Goal: Task Accomplishment & Management: Manage account settings

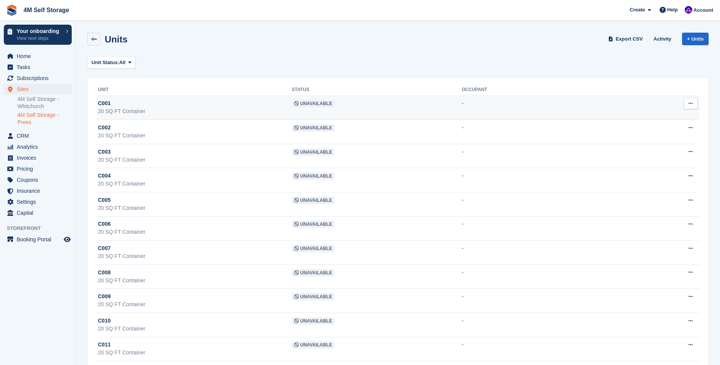
click at [692, 105] on icon at bounding box center [690, 103] width 4 height 5
click at [653, 129] on p "Unit activity" at bounding box center [661, 128] width 66 height 10
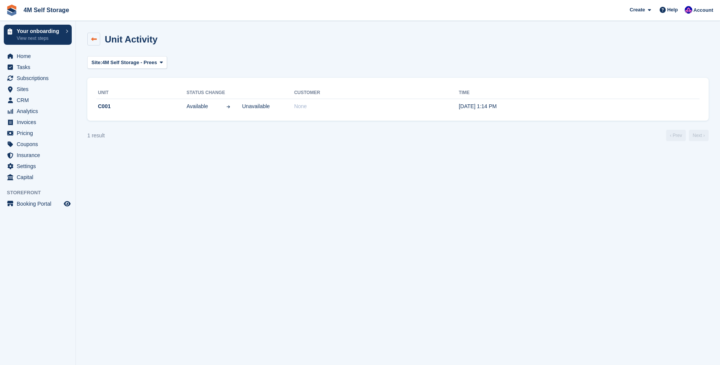
click at [95, 36] on link at bounding box center [93, 39] width 13 height 13
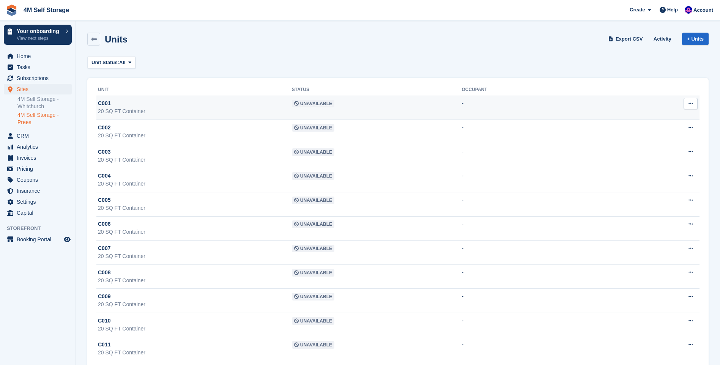
click at [688, 106] on button at bounding box center [691, 103] width 14 height 11
click at [666, 129] on p "Unit activity" at bounding box center [661, 128] width 66 height 10
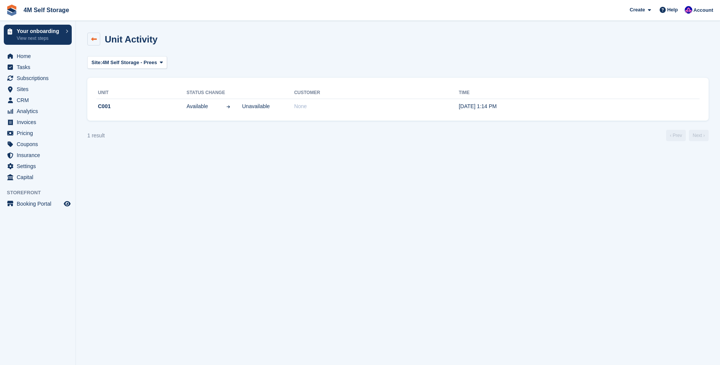
click at [92, 40] on icon at bounding box center [94, 39] width 6 height 6
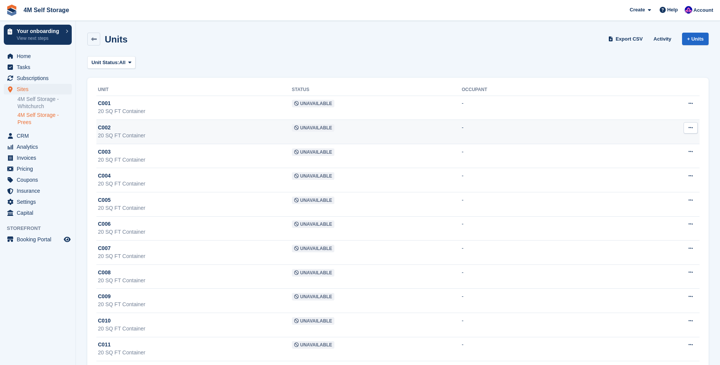
click at [298, 127] on span "Unavailable" at bounding box center [313, 128] width 43 height 8
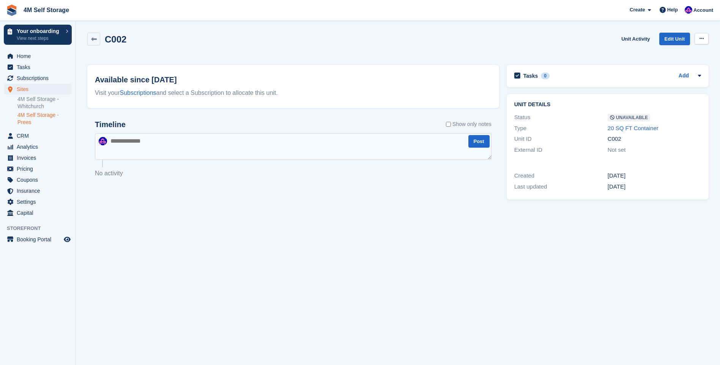
click at [704, 40] on button at bounding box center [702, 38] width 14 height 11
click at [666, 55] on p "Make Available" at bounding box center [672, 54] width 66 height 10
click at [94, 37] on icon at bounding box center [94, 39] width 6 height 6
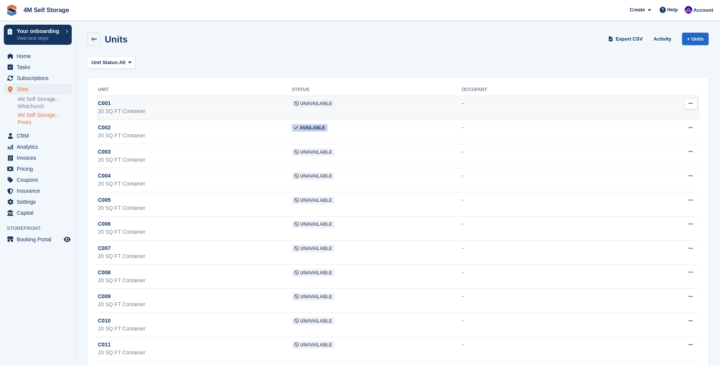
click at [693, 105] on icon at bounding box center [690, 103] width 4 height 5
click at [313, 100] on td "Unavailable" at bounding box center [377, 108] width 170 height 24
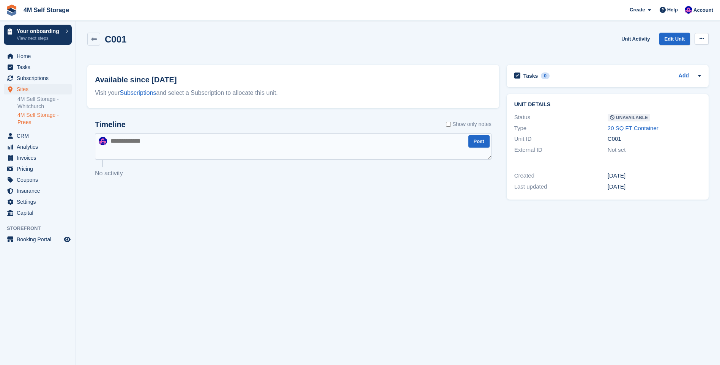
click at [700, 38] on icon at bounding box center [701, 38] width 4 height 5
click at [656, 54] on p "Make Available" at bounding box center [672, 54] width 66 height 10
click at [94, 38] on icon at bounding box center [94, 39] width 6 height 6
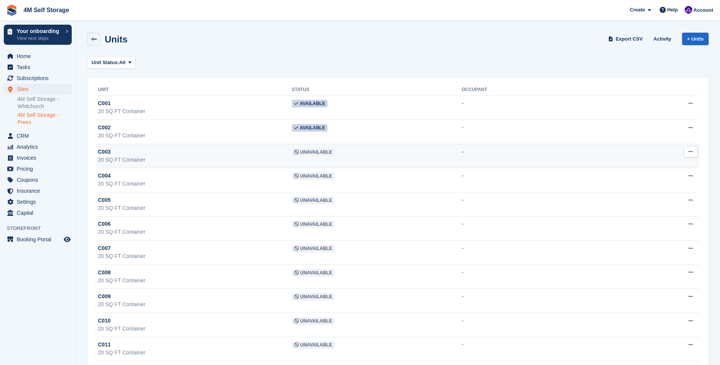
click at [314, 153] on span "Unavailable" at bounding box center [313, 152] width 43 height 8
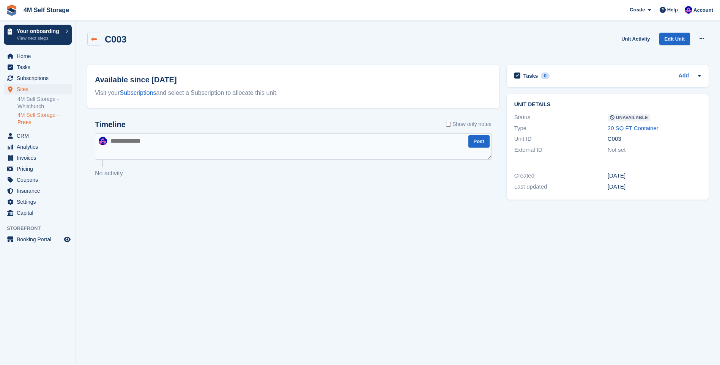
click at [96, 41] on icon at bounding box center [94, 39] width 6 height 6
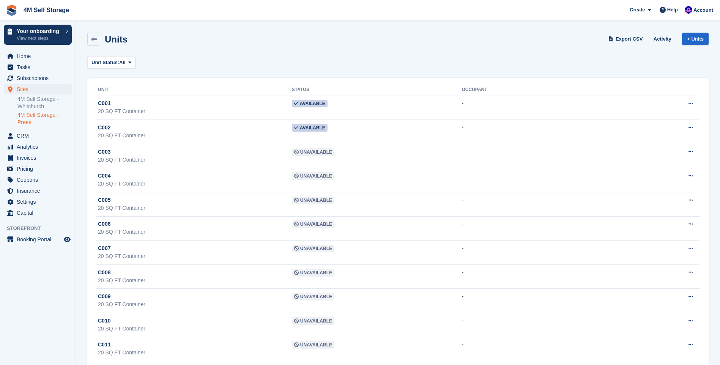
click at [96, 41] on icon at bounding box center [94, 39] width 6 height 6
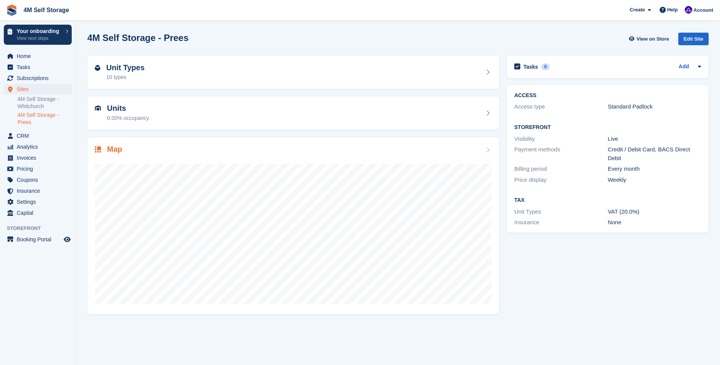
click at [487, 151] on icon at bounding box center [488, 150] width 8 height 6
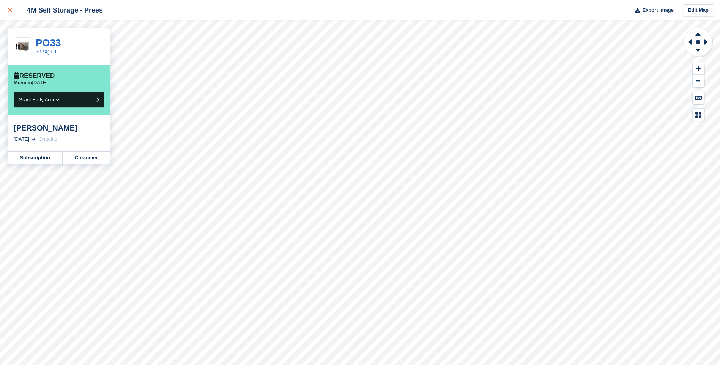
click at [5, 7] on link at bounding box center [10, 10] width 20 height 20
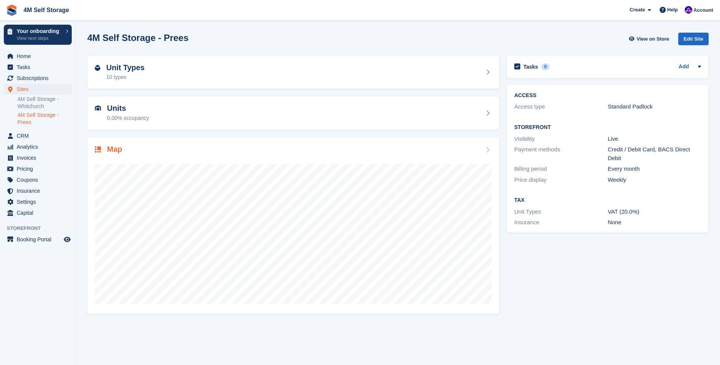
click at [486, 150] on icon at bounding box center [488, 150] width 8 height 6
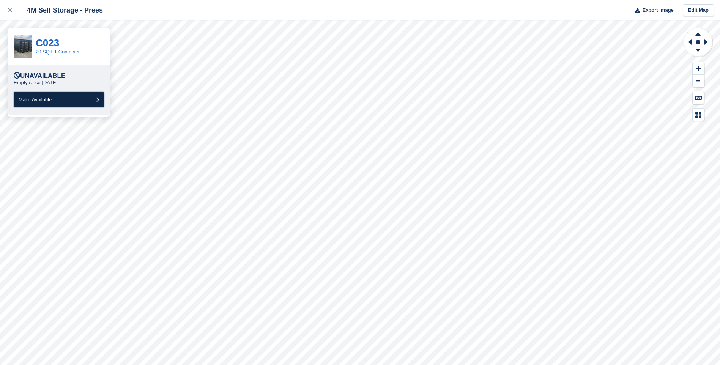
click at [81, 100] on button "Make Available" at bounding box center [59, 100] width 90 height 16
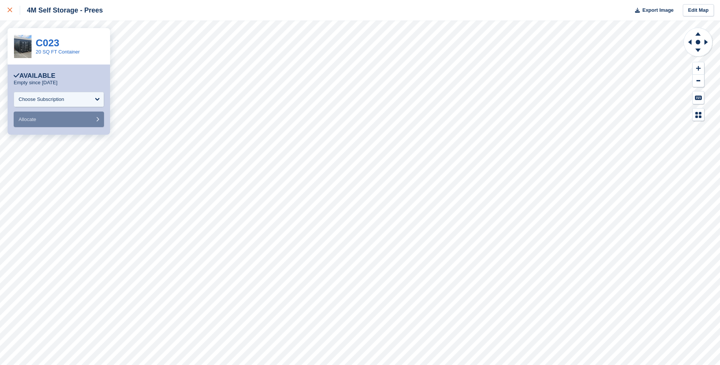
click at [13, 11] on div at bounding box center [14, 10] width 13 height 9
